Goal: Task Accomplishment & Management: Complete application form

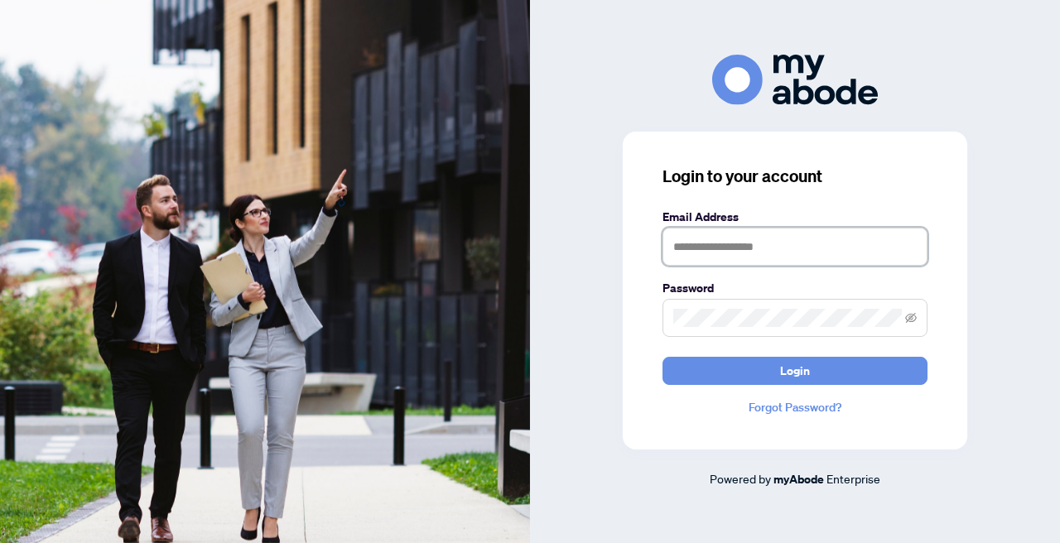
click at [265, 224] on img at bounding box center [265, 271] width 530 height 543
type input "**********"
click at [795, 370] on button "Login" at bounding box center [794, 371] width 265 height 28
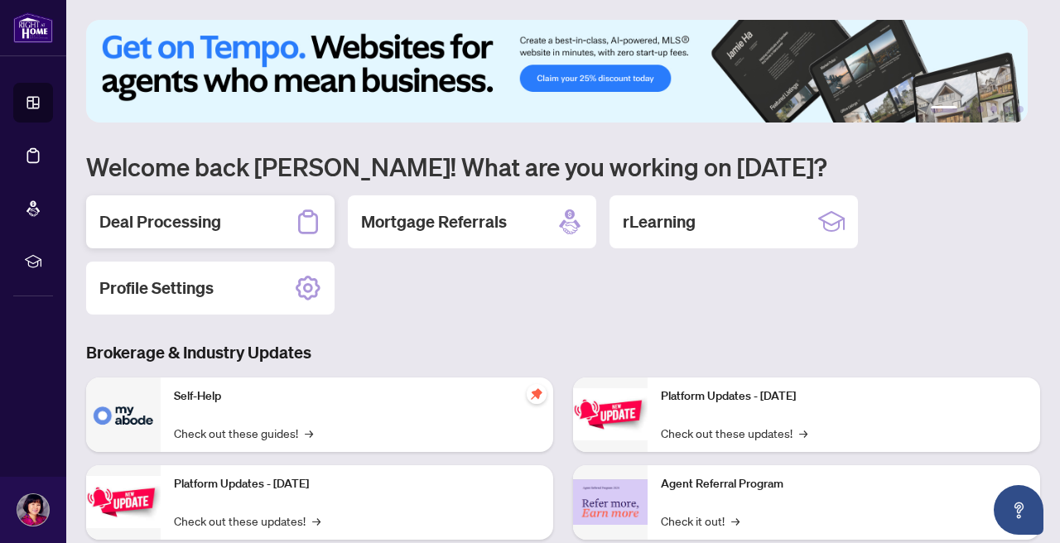
click at [204, 218] on h2 "Deal Processing" at bounding box center [160, 221] width 122 height 23
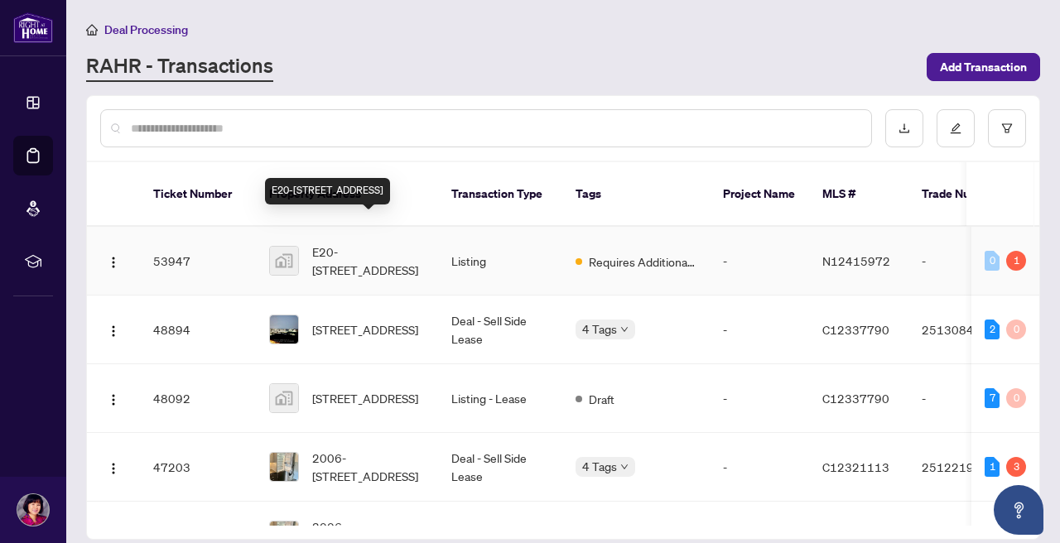
click at [363, 243] on span "E20-4300 Steeles Avenue East, Markham, ON, Canada" at bounding box center [368, 261] width 113 height 36
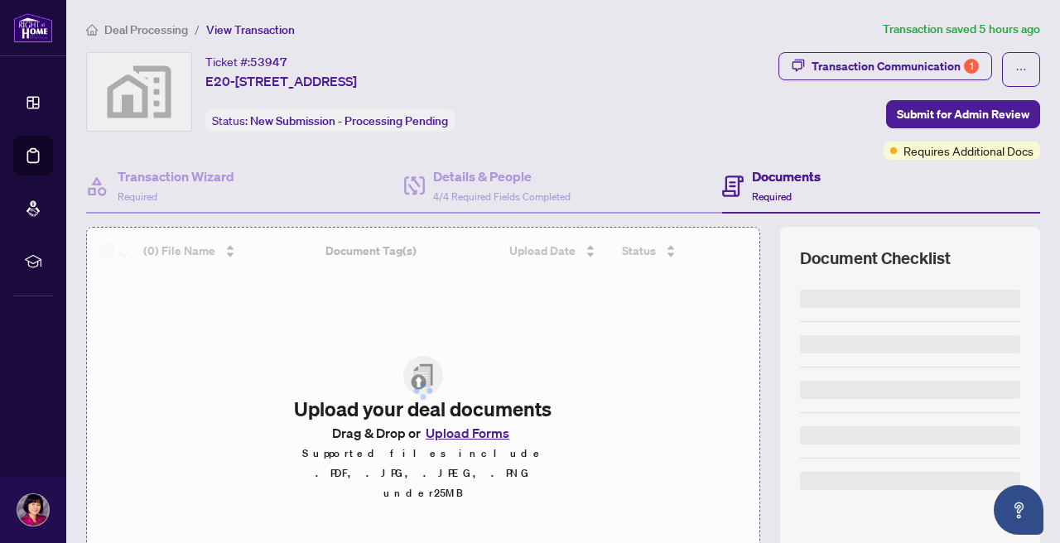
click at [363, 237] on div at bounding box center [423, 391] width 672 height 326
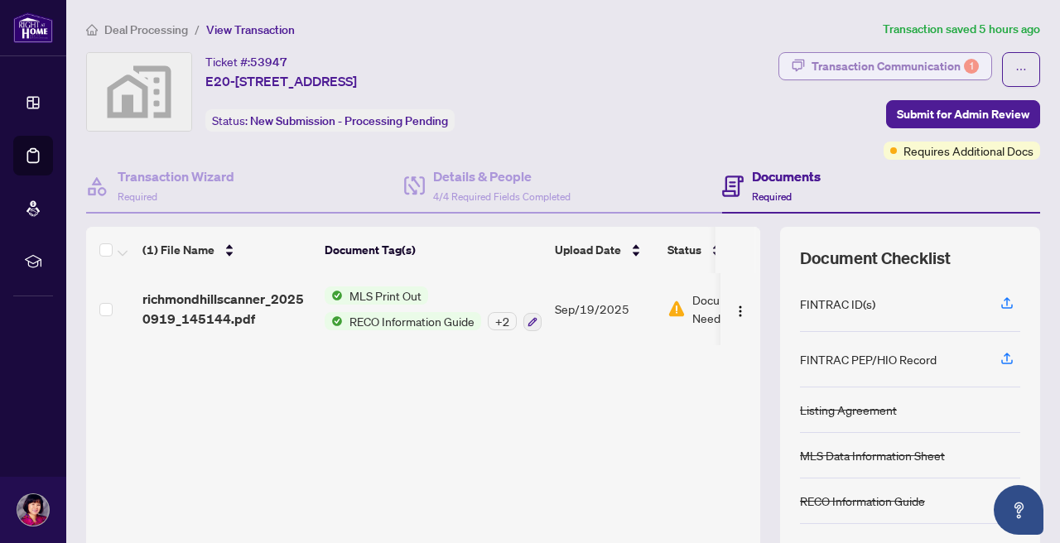
click at [914, 64] on div "Transaction Communication 1" at bounding box center [894, 66] width 167 height 26
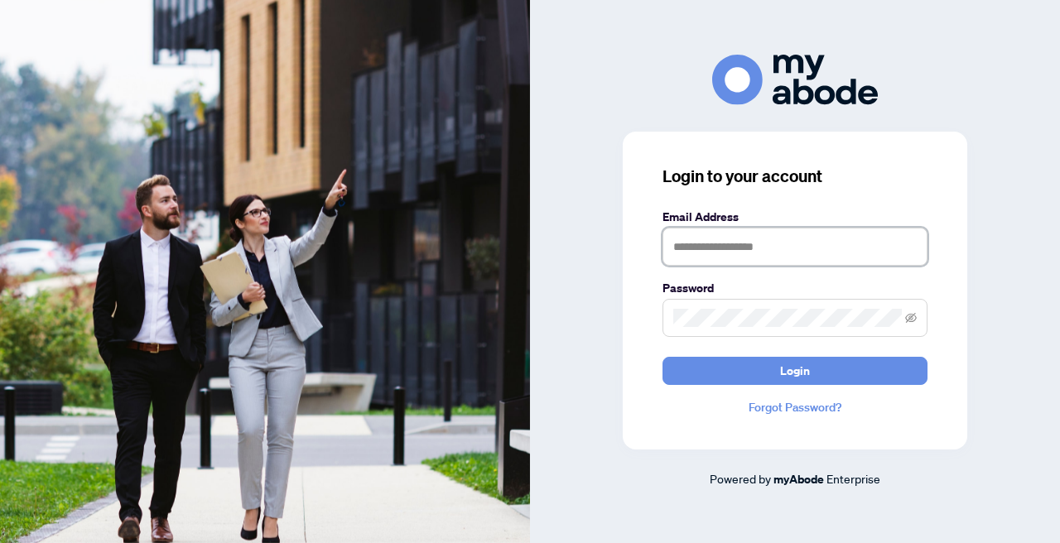
type input "**********"
click at [795, 370] on button "Login" at bounding box center [794, 371] width 265 height 28
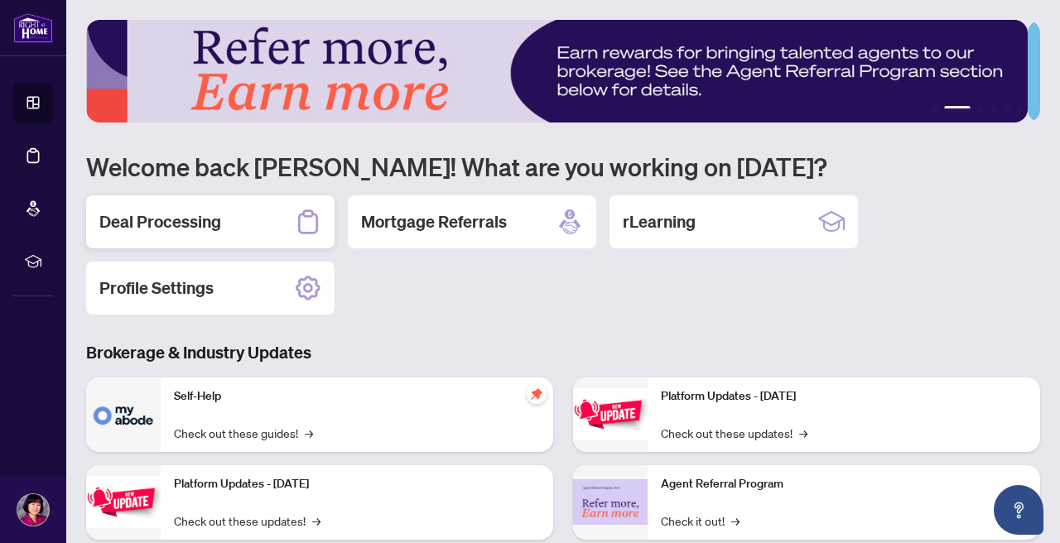
click at [214, 221] on h2 "Deal Processing" at bounding box center [160, 221] width 122 height 23
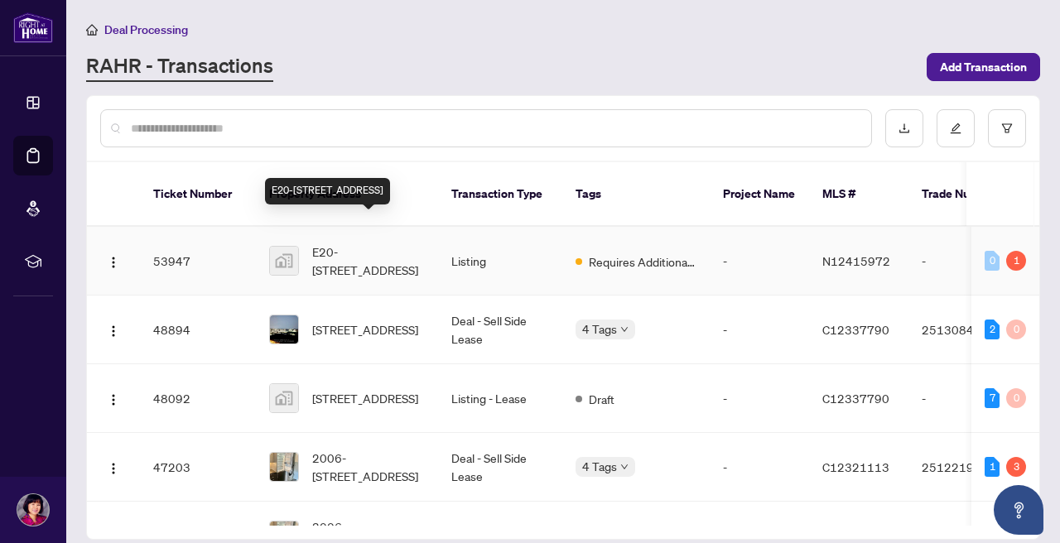
click at [329, 243] on span "E20-4300 Steeles Avenue East, Markham, ON, Canada" at bounding box center [368, 261] width 113 height 36
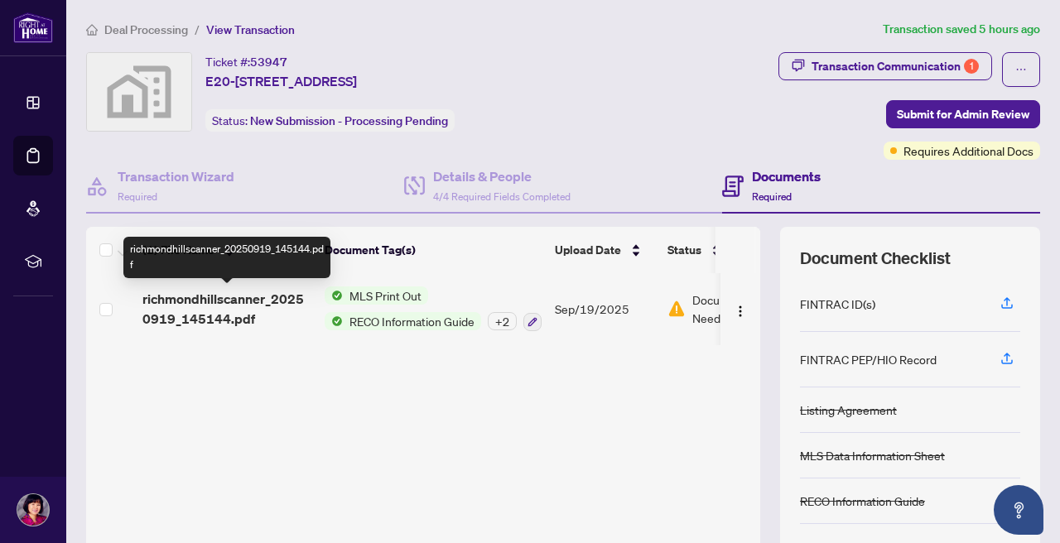
click at [254, 302] on span "richmondhillscanner_20250919_145144.pdf" at bounding box center [226, 309] width 169 height 40
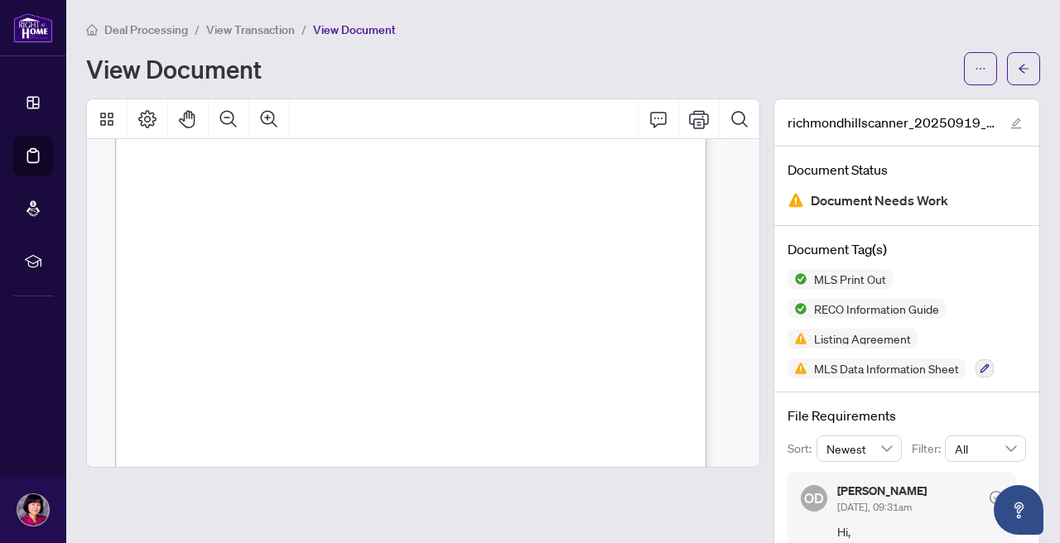
scroll to position [696, 0]
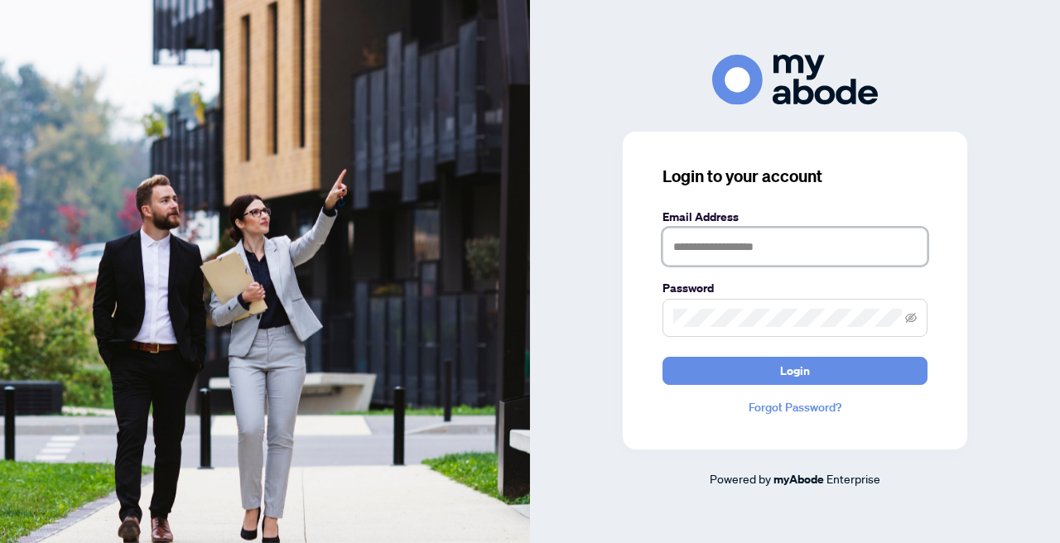
type input "**********"
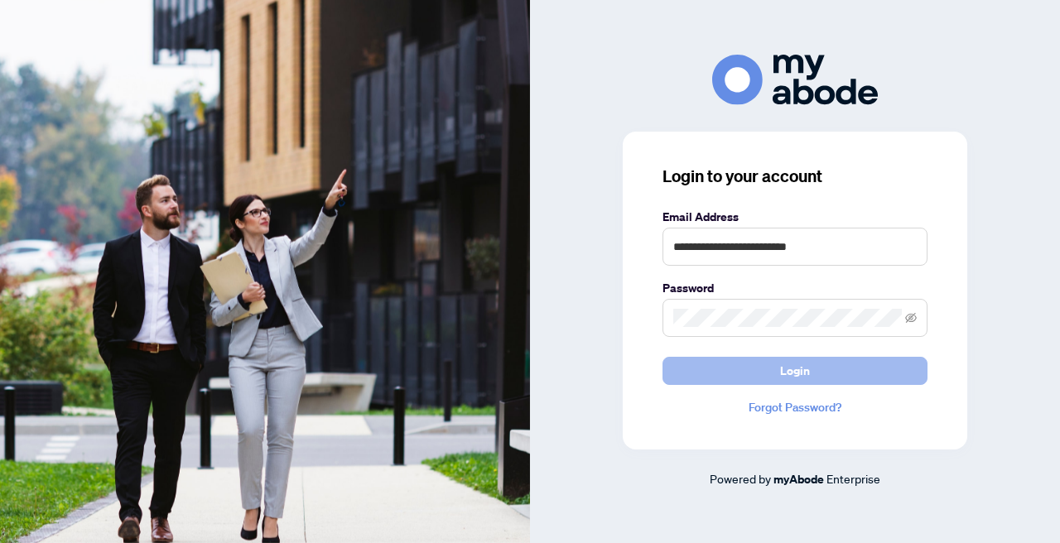
click at [843, 369] on button "Login" at bounding box center [794, 371] width 265 height 28
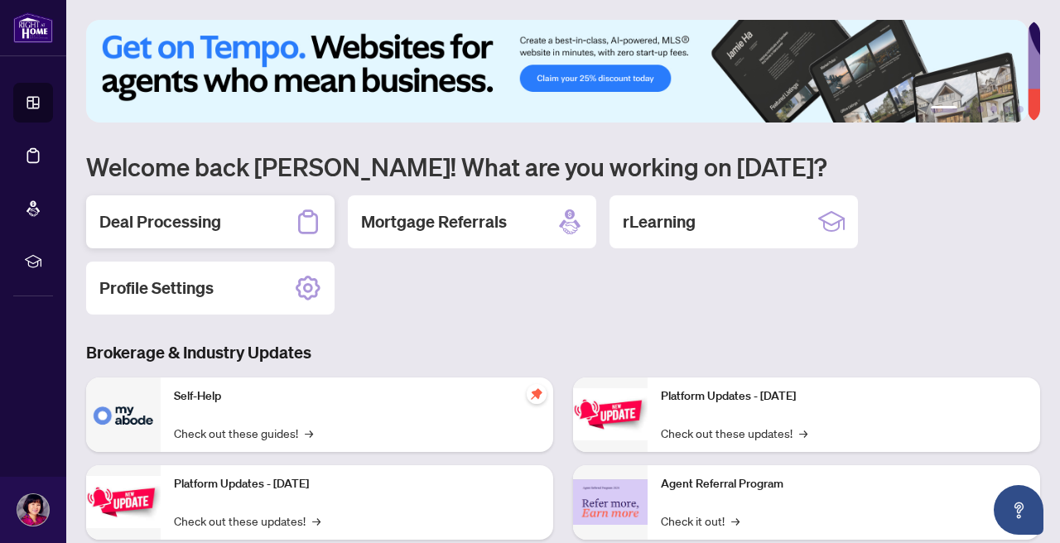
click at [174, 222] on h2 "Deal Processing" at bounding box center [160, 221] width 122 height 23
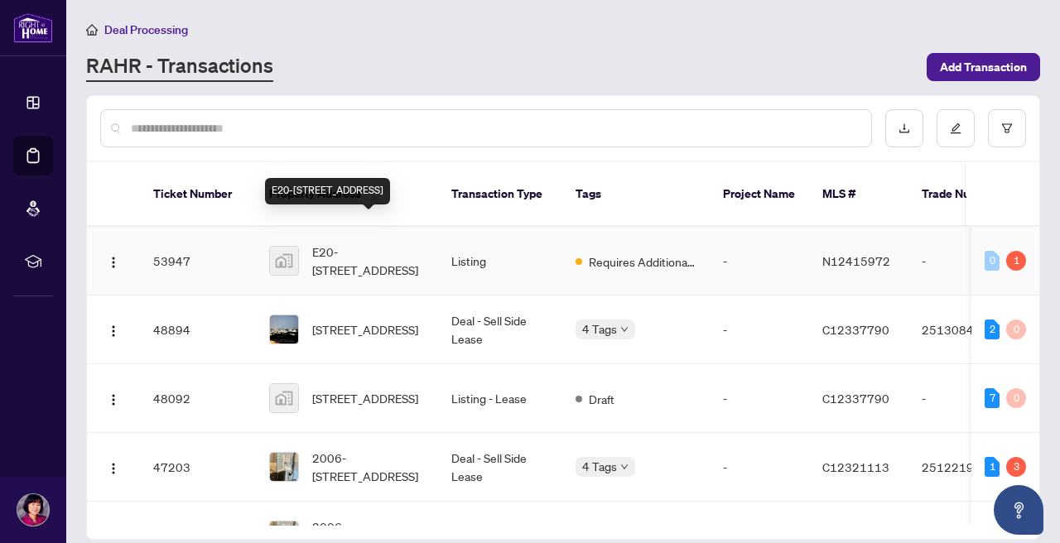
click at [378, 243] on span "E20-[STREET_ADDRESS]" at bounding box center [368, 261] width 113 height 36
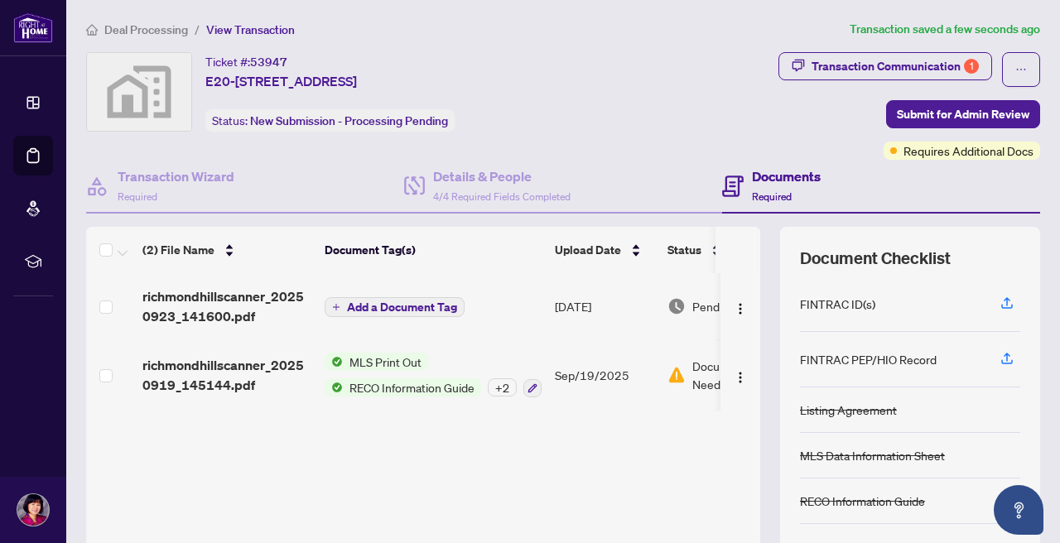
click at [927, 115] on span "Submit for Admin Review" at bounding box center [962, 114] width 132 height 26
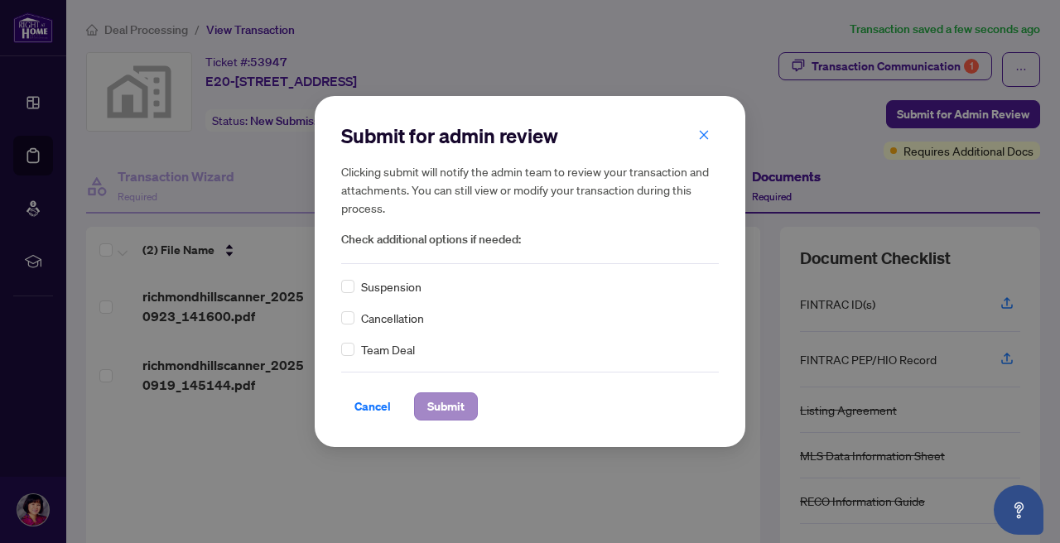
click at [455, 400] on span "Submit" at bounding box center [445, 406] width 37 height 26
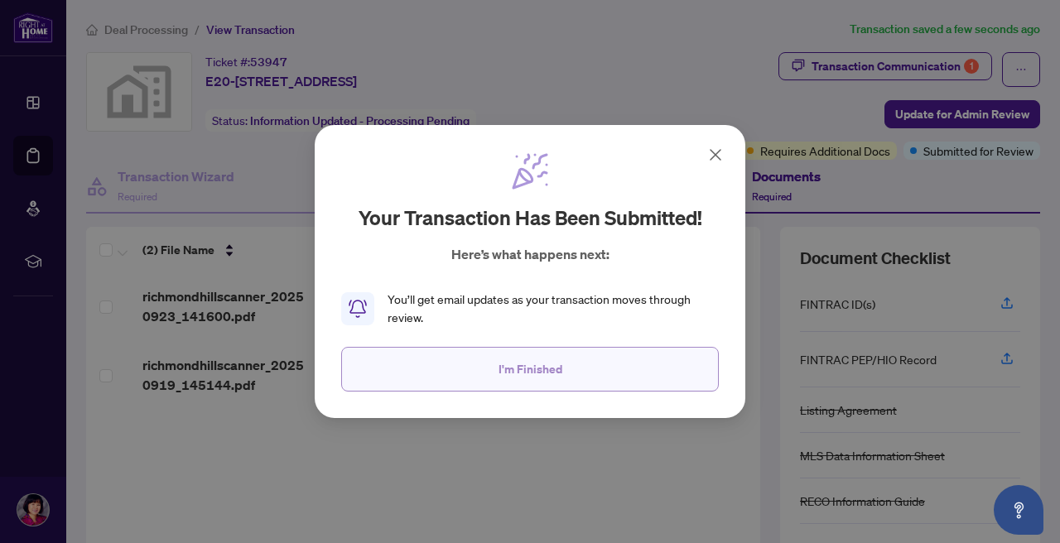
click at [555, 375] on span "I'm Finished" at bounding box center [530, 369] width 64 height 26
